Goal: Task Accomplishment & Management: Use online tool/utility

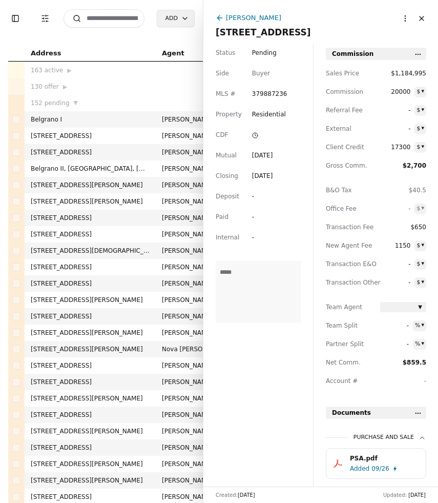
scroll to position [126, 0]
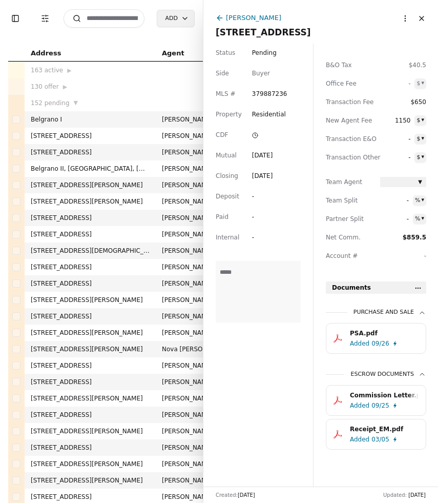
click at [121, 20] on input at bounding box center [104, 18] width 81 height 18
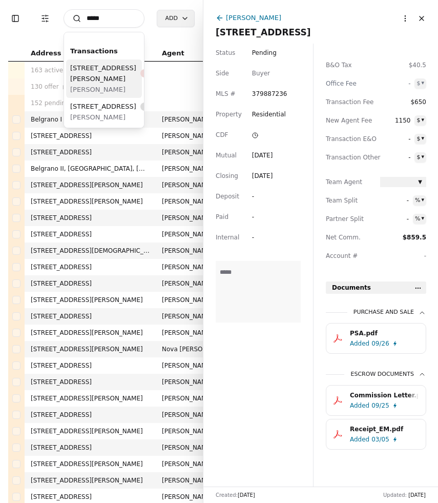
type input "*****"
click at [100, 84] on div "[STREET_ADDRESS][PERSON_NAME]" at bounding box center [123, 74] width 106 height 22
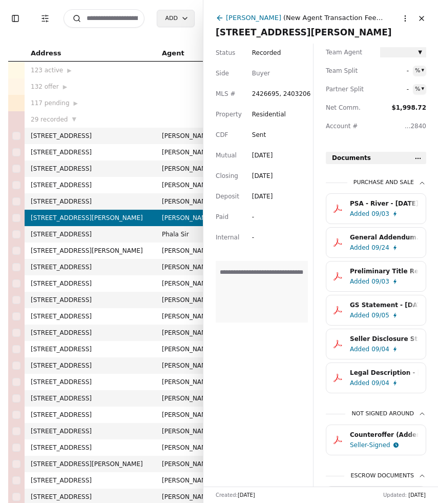
scroll to position [257, 0]
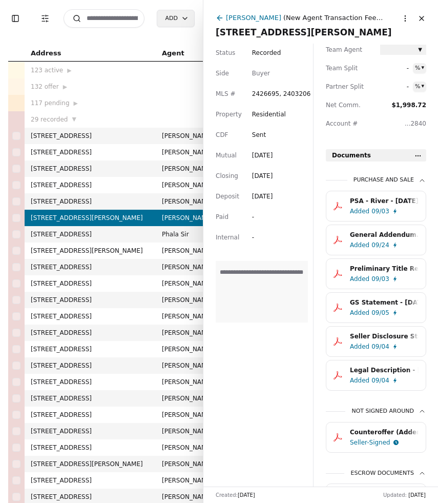
click at [417, 159] on html "Toggle Sidebar Transaction Filters Search Add Address Agent Close Side CD AA EM…" at bounding box center [219, 251] width 438 height 503
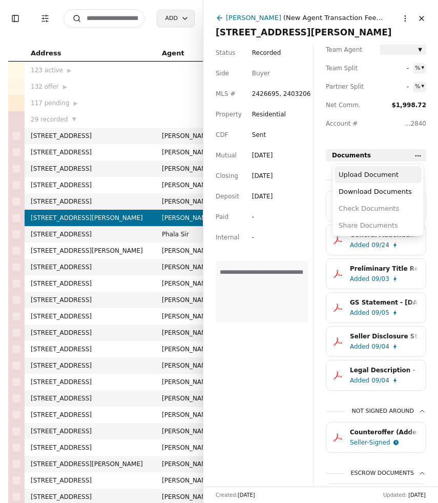
click at [392, 177] on div "Upload Document" at bounding box center [378, 174] width 87 height 17
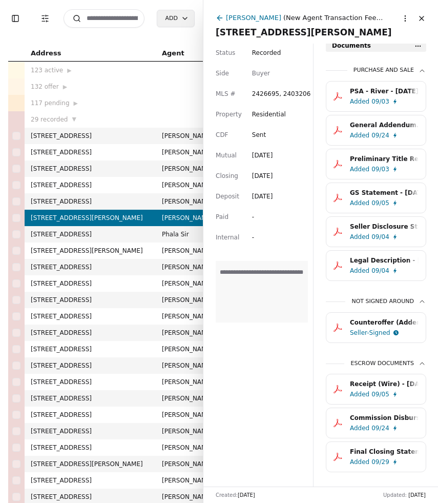
scroll to position [349, 0]
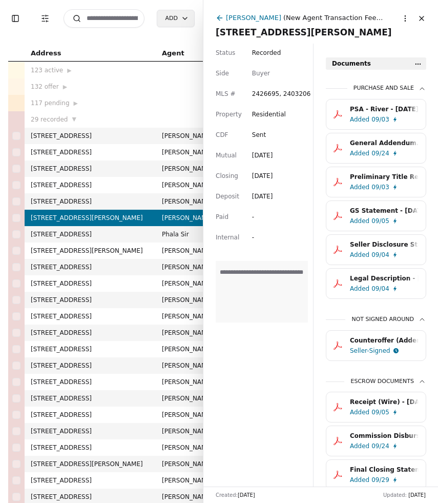
click at [421, 17] on button "Close" at bounding box center [421, 18] width 16 height 16
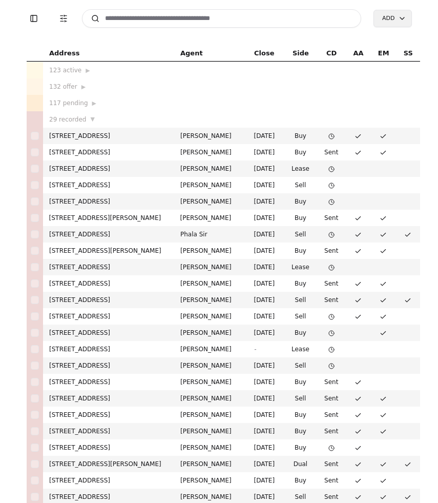
click at [210, 22] on input at bounding box center [222, 18] width 280 height 18
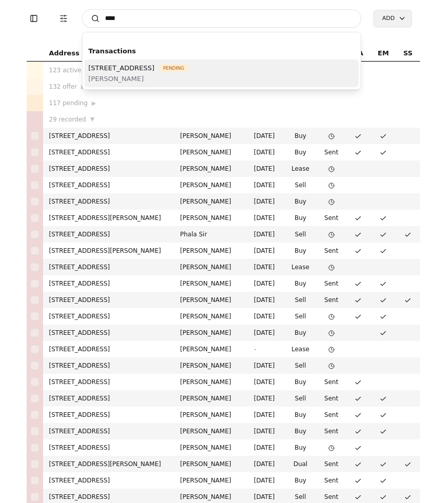
type input "****"
click at [155, 70] on span "[STREET_ADDRESS]" at bounding box center [122, 68] width 66 height 11
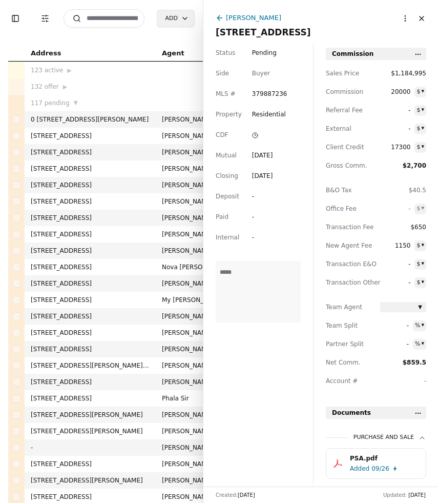
scroll to position [126, 0]
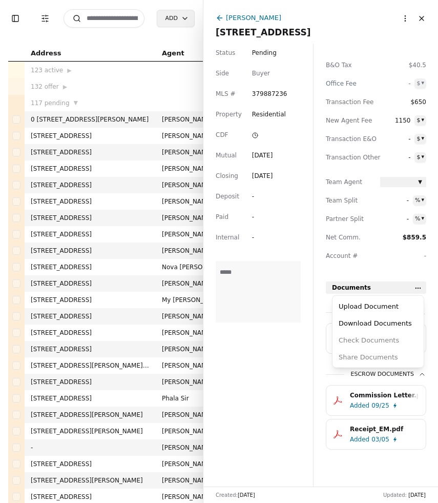
click at [417, 287] on html "Toggle Sidebar Transaction Filters Search Add Address Agent Close Side CD AA EM…" at bounding box center [219, 251] width 438 height 503
click at [382, 311] on div "Upload Document" at bounding box center [378, 306] width 87 height 17
click at [420, 285] on html "Toggle Sidebar Transaction Filters Search Add Address Agent Close Side CD AA EM…" at bounding box center [219, 251] width 438 height 503
click at [382, 303] on div "Upload Document" at bounding box center [378, 306] width 87 height 17
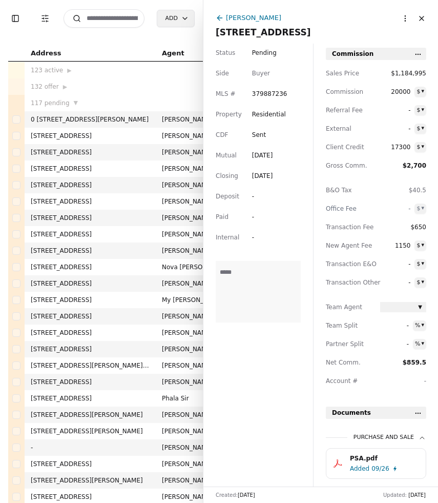
click at [94, 49] on div "Address" at bounding box center [90, 53] width 119 height 11
